Goal: Find specific page/section: Find specific page/section

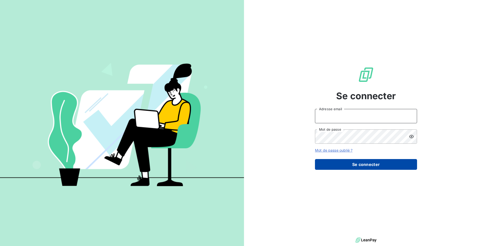
type input "christolhommes@arceurope.fr"
click at [365, 163] on button "Se connecter" at bounding box center [366, 164] width 102 height 11
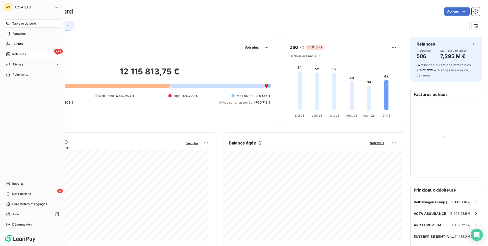
click at [17, 54] on span "Relances" at bounding box center [19, 54] width 14 height 5
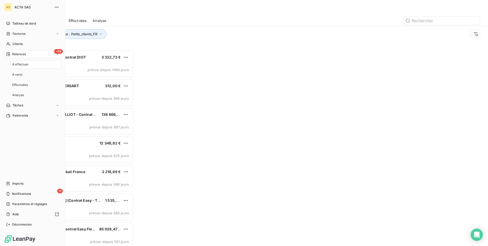
scroll to position [192, 105]
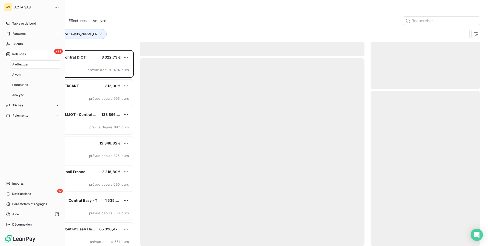
click at [22, 64] on span "À effectuer" at bounding box center [20, 64] width 17 height 5
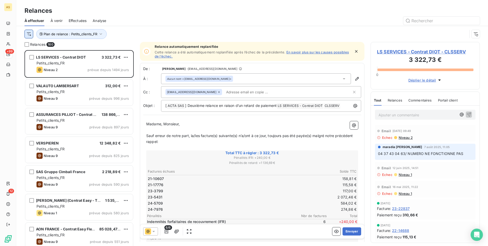
click at [30, 35] on html "AS +99 12 Relances À effectuer À venir Effectuées Analyse Plan de relance : Pet…" at bounding box center [244, 123] width 488 height 246
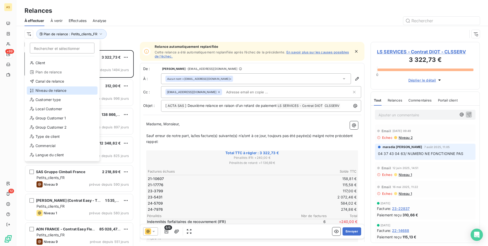
click at [34, 91] on icon at bounding box center [32, 90] width 4 height 4
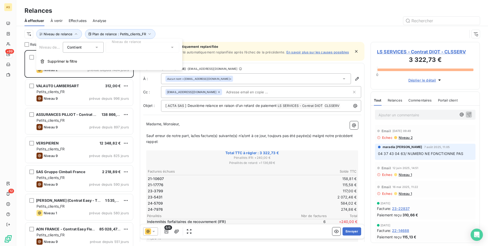
click at [169, 48] on div at bounding box center [143, 47] width 74 height 11
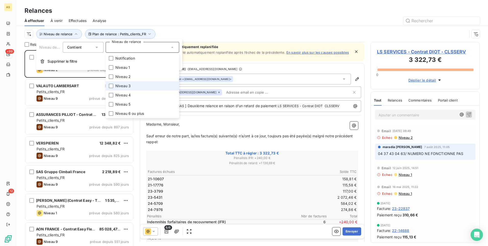
scroll to position [102, 0]
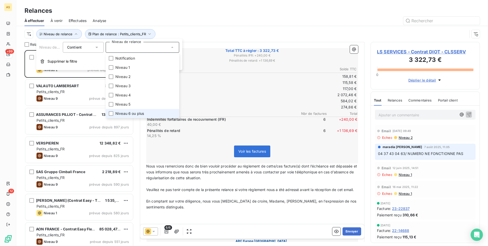
click at [150, 111] on li "Niveau 6 ou plus" at bounding box center [143, 113] width 74 height 9
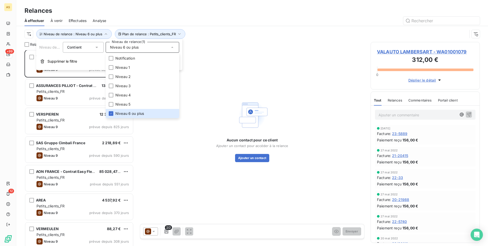
scroll to position [0, 0]
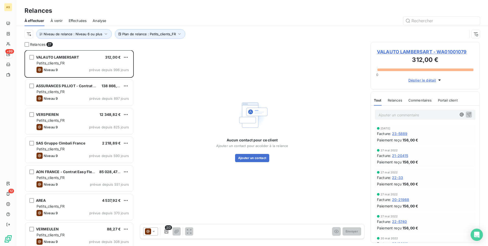
click at [191, 166] on div "Aucun contact pour ce client Ajouter un contact pour accéder à la relance Ajout…" at bounding box center [252, 130] width 225 height 177
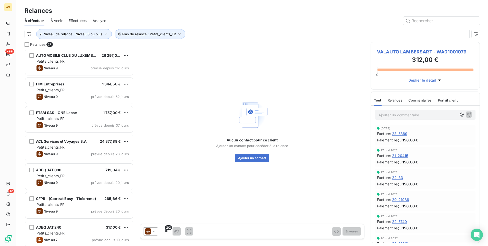
scroll to position [460, 0]
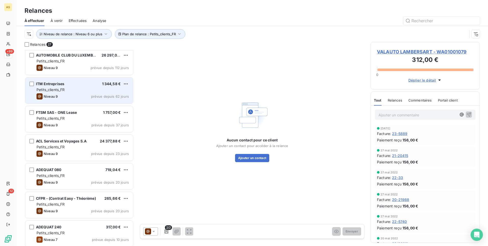
click at [76, 95] on div "Niveau 9 prévue depuis 62 jours" at bounding box center [82, 96] width 92 height 6
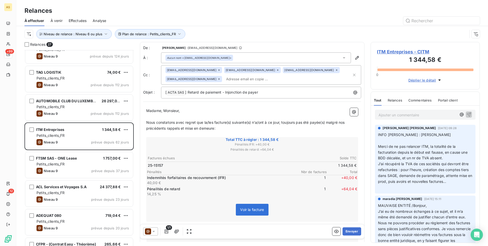
scroll to position [358, 0]
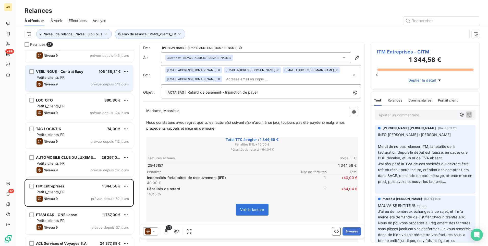
click at [79, 80] on div "VERLINGUE - Contrat Easy 106 158,81 € Petits_clients_FR Niveau 9 prévue depuis …" at bounding box center [79, 78] width 108 height 26
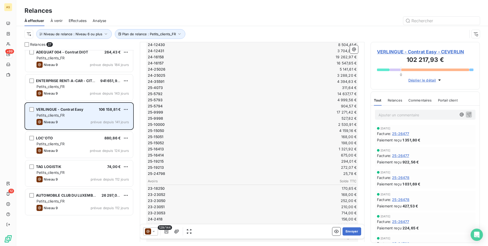
scroll to position [255, 0]
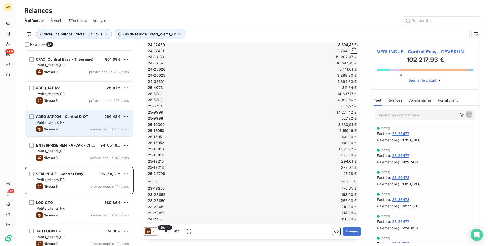
click at [58, 123] on span "Petits_clients_FR" at bounding box center [50, 122] width 28 height 4
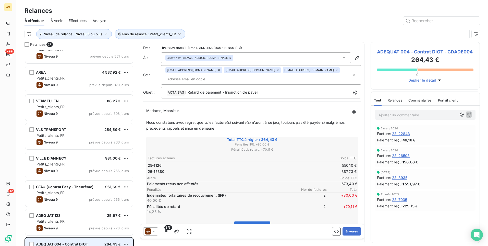
scroll to position [128, 0]
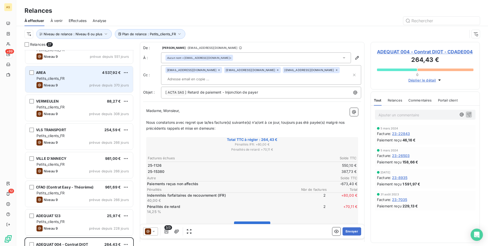
click at [77, 81] on div "AREA 4 537,92 € Petits_clients_FR Niveau 9 prévue depuis 370 jours" at bounding box center [79, 79] width 108 height 26
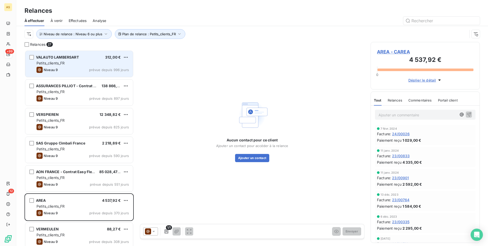
click at [59, 57] on span "VALAUTO LAMBERSART" at bounding box center [57, 57] width 43 height 4
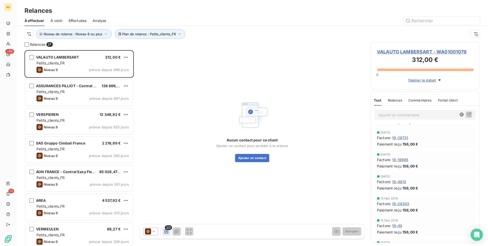
click at [168, 231] on icon "button" at bounding box center [167, 231] width 4 height 4
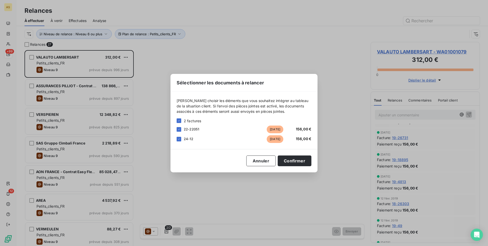
click at [62, 97] on div "Sélectionner les documents à relancer Veuillez choisir les éléments que vous so…" at bounding box center [244, 123] width 488 height 246
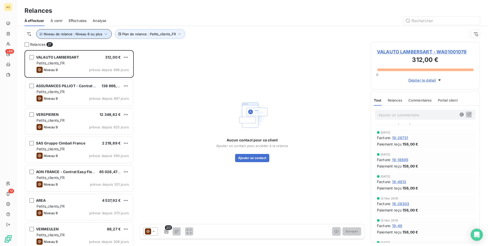
click at [106, 33] on icon "button" at bounding box center [105, 33] width 5 height 5
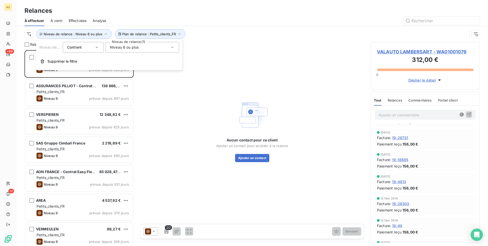
click at [171, 49] on icon at bounding box center [172, 47] width 5 height 5
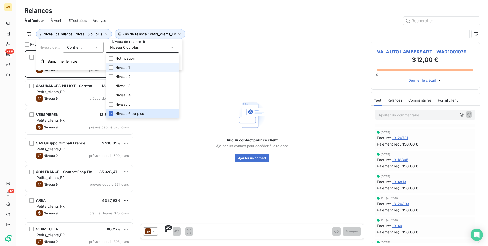
click at [149, 68] on li "Niveau 1" at bounding box center [143, 67] width 74 height 9
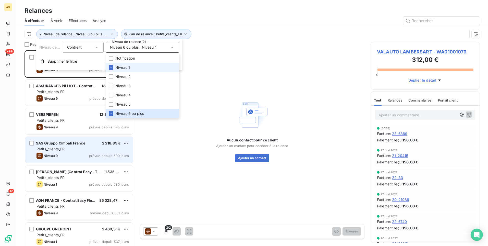
scroll to position [192, 105]
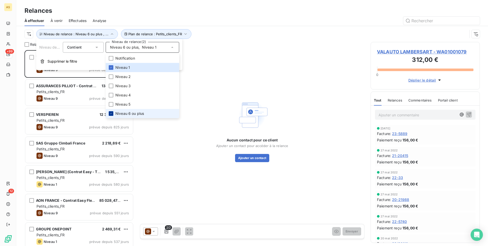
click at [112, 114] on icon at bounding box center [110, 113] width 3 height 3
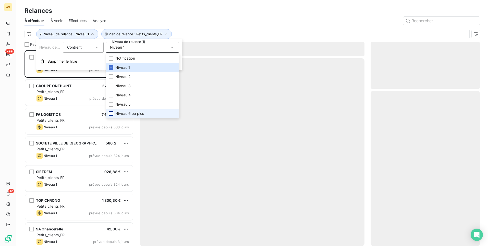
scroll to position [192, 105]
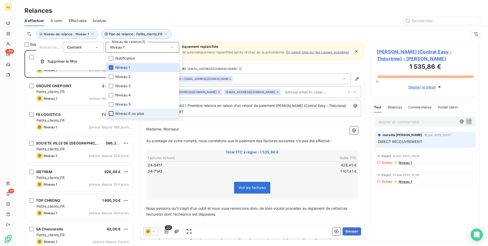
click at [271, 8] on div "Relances" at bounding box center [252, 10] width 472 height 9
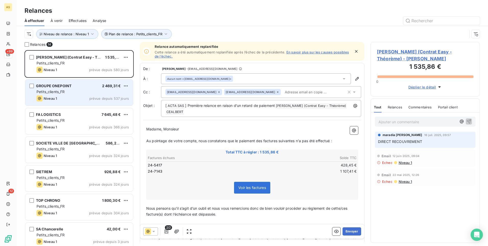
click at [46, 92] on span "Petits_clients_FR" at bounding box center [50, 91] width 28 height 4
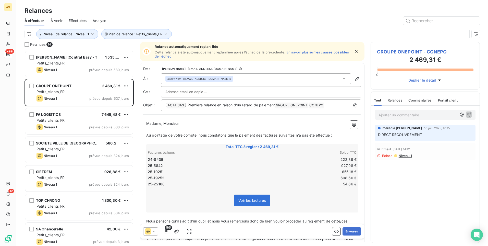
click at [217, 174] on td "25-19251" at bounding box center [200, 172] width 104 height 6
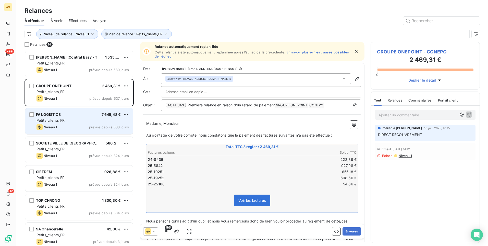
click at [75, 124] on div "Niveau 1 prévue depuis 366 jours" at bounding box center [82, 127] width 92 height 6
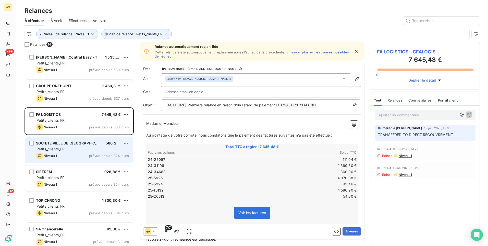
click at [52, 147] on span "Petits_clients_FR" at bounding box center [50, 148] width 28 height 4
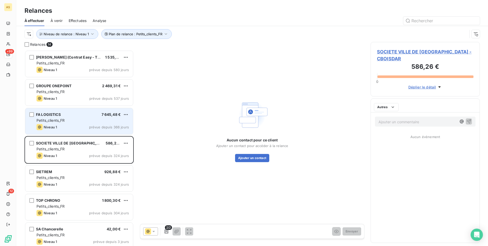
click at [50, 119] on span "Petits_clients_FR" at bounding box center [50, 120] width 28 height 4
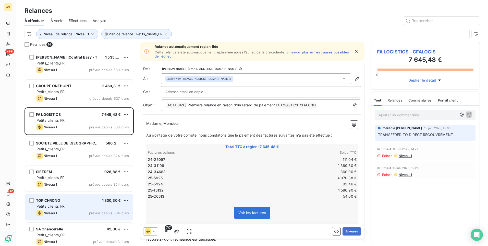
click at [64, 209] on div "TOP CHRONO 1 800,30 € Petits_clients_FR Niveau 1 prévue depuis 304 jours" at bounding box center [79, 207] width 108 height 26
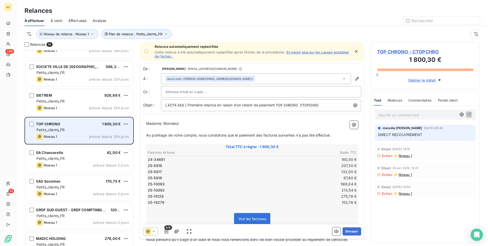
scroll to position [77, 0]
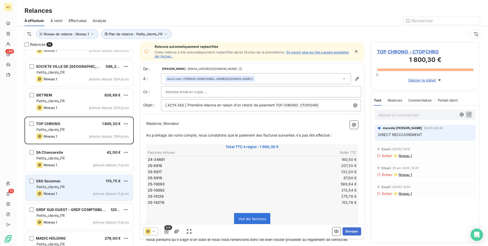
click at [63, 186] on span "Petits_clients_FR" at bounding box center [50, 186] width 28 height 4
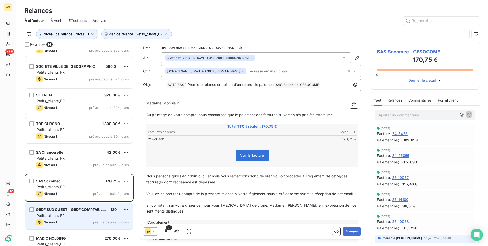
click at [64, 225] on div "GRDF SUD OUEST - GRDF COMPTABILITE OPERATIONNELLE 120,84 € Petits_clients_FR Ni…" at bounding box center [79, 216] width 108 height 26
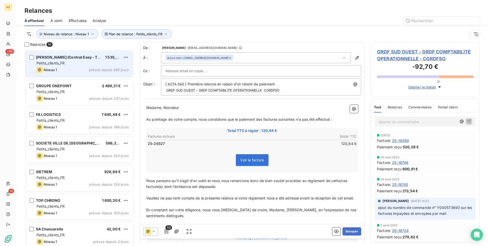
click at [62, 58] on span "ALBERT MENES (Contrat Easy - Théorème)" at bounding box center [75, 57] width 79 height 4
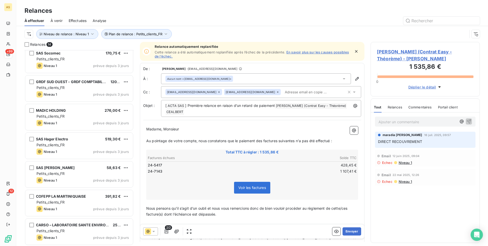
scroll to position [205, 0]
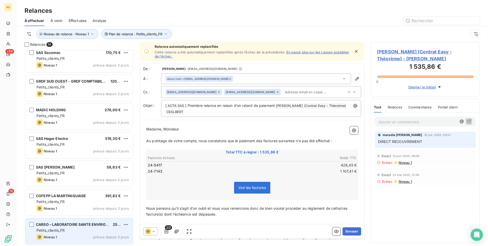
click at [68, 222] on span "CARSO – LABORATOIRE SANTE ENVIRONNEMENT HYGIENE DE LYON" at bounding box center [111, 224] width 150 height 4
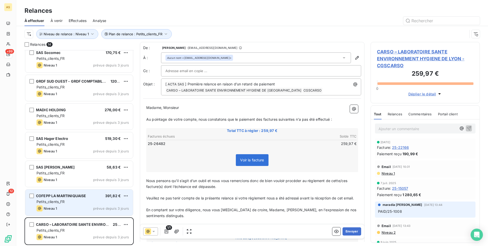
click at [65, 205] on div "COFEPP LA MARTINIQUAISE 391,82 € Petits_clients_FR Niveau 1 prévue depuis 3 jou…" at bounding box center [79, 202] width 108 height 26
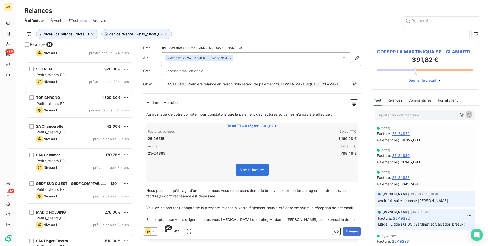
scroll to position [205, 0]
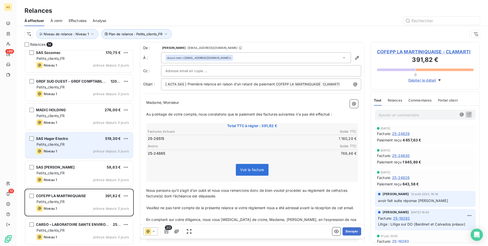
click at [64, 146] on span "Petits_clients_FR" at bounding box center [50, 144] width 28 height 4
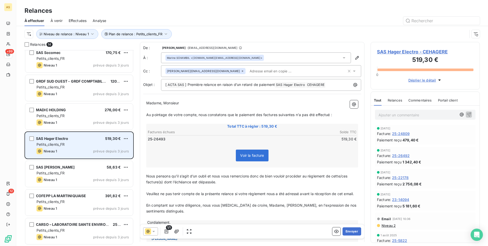
scroll to position [77, 0]
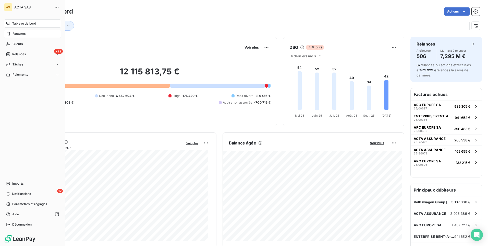
drag, startPoint x: 8, startPoint y: 35, endPoint x: 20, endPoint y: 31, distance: 12.6
click at [8, 35] on icon at bounding box center [8, 34] width 4 height 4
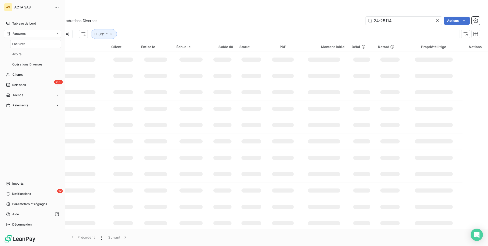
click at [33, 41] on div "Factures" at bounding box center [35, 44] width 51 height 8
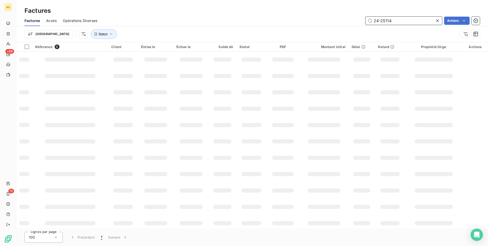
drag, startPoint x: 400, startPoint y: 22, endPoint x: 360, endPoint y: 18, distance: 40.0
click at [360, 18] on div "24-25114 Actions" at bounding box center [291, 21] width 376 height 8
type input "22-22051"
click at [108, 33] on icon "button" at bounding box center [110, 33] width 5 height 5
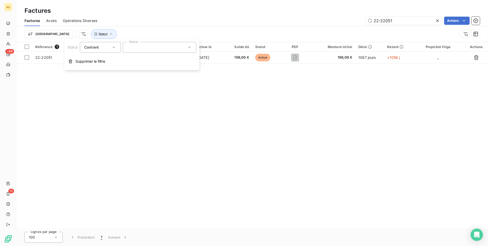
click at [208, 28] on div "Trier Statut" at bounding box center [252, 34] width 455 height 16
click at [91, 35] on button "Statut" at bounding box center [104, 34] width 26 height 10
click at [83, 60] on span "Supprimer le filtre" at bounding box center [91, 61] width 30 height 5
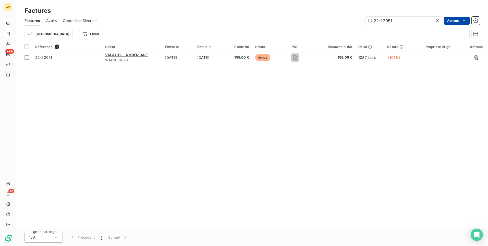
click at [449, 21] on html "AS +99 12 Factures Factures Avoirs Opérations Diverses 22-22051 Actions Trier F…" at bounding box center [244, 123] width 488 height 246
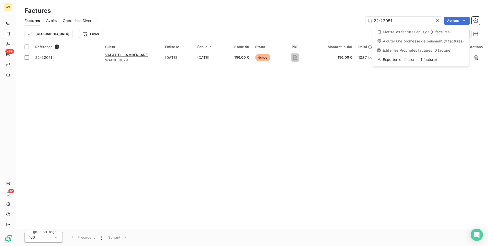
click at [427, 112] on html "AS +99 12 Factures Factures Avoirs Opérations Diverses 22-22051 Actions Mettre …" at bounding box center [244, 123] width 488 height 246
drag, startPoint x: 288, startPoint y: 193, endPoint x: 289, endPoint y: 187, distance: 6.3
click at [288, 191] on html "AS +99 12 Factures Factures Avoirs Opérations Diverses 22-22051 Actions Trier F…" at bounding box center [244, 123] width 488 height 246
click at [121, 150] on div "Référence 1 Client Émise le Échue le Solde dû Statut PDF Montant initial Délai …" at bounding box center [252, 135] width 472 height 186
type input "2"
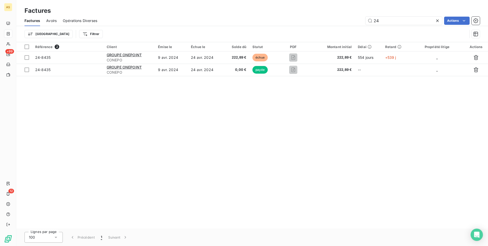
type input "2"
type input "24-25097"
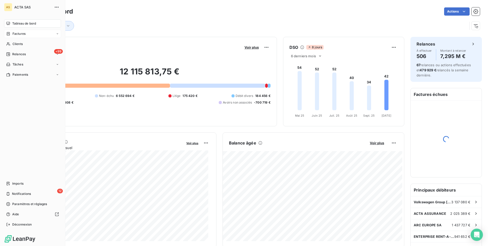
click at [13, 32] on span "Factures" at bounding box center [19, 33] width 13 height 5
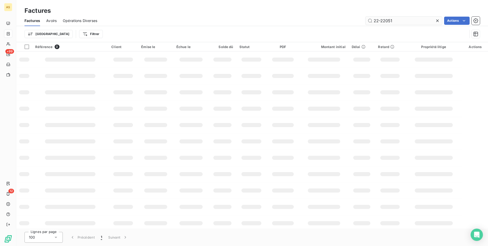
click at [398, 21] on input "22-22051" at bounding box center [403, 21] width 77 height 8
type input "2"
click at [379, 19] on input "248435" at bounding box center [403, 21] width 77 height 8
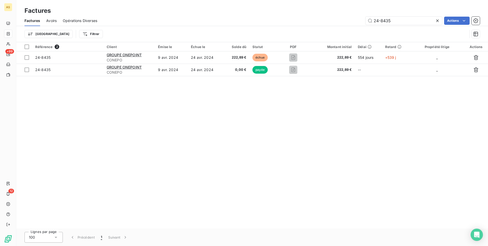
click at [274, 121] on div "Référence 2 Client Émise le Échue le Solde dû Statut PDF Montant initial Délai …" at bounding box center [252, 135] width 472 height 186
click at [162, 123] on div "Référence 2 Client Émise le Échue le Solde dû Statut PDF Montant initial Délai …" at bounding box center [252, 135] width 472 height 186
click at [296, 128] on div "Référence 2 Client Émise le Échue le Solde dû Statut PDF Montant initial Délai …" at bounding box center [252, 135] width 472 height 186
click at [90, 139] on div "Référence 2 Client Émise le Échue le Solde dû Statut PDF Montant initial Délai …" at bounding box center [252, 135] width 472 height 186
click at [407, 22] on input "24-8435" at bounding box center [403, 21] width 77 height 8
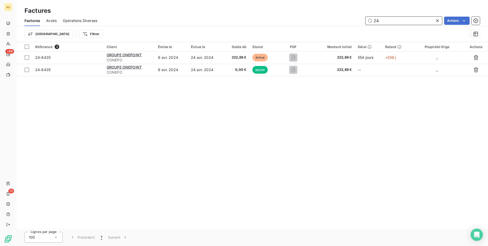
type input "2"
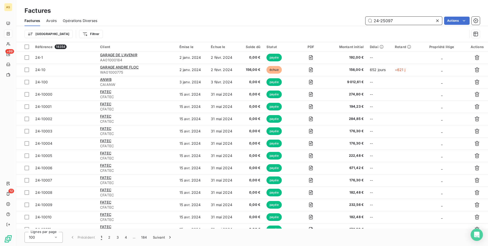
type input "24-25097"
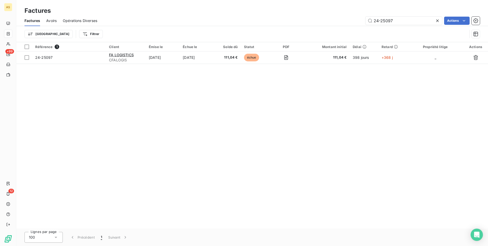
drag, startPoint x: 325, startPoint y: 191, endPoint x: 308, endPoint y: 119, distance: 73.9
click at [325, 191] on div "Référence 1 Client Émise le Échue le Solde dû Statut PDF Montant initial Délai …" at bounding box center [252, 135] width 472 height 186
